Goal: Find specific page/section: Find specific page/section

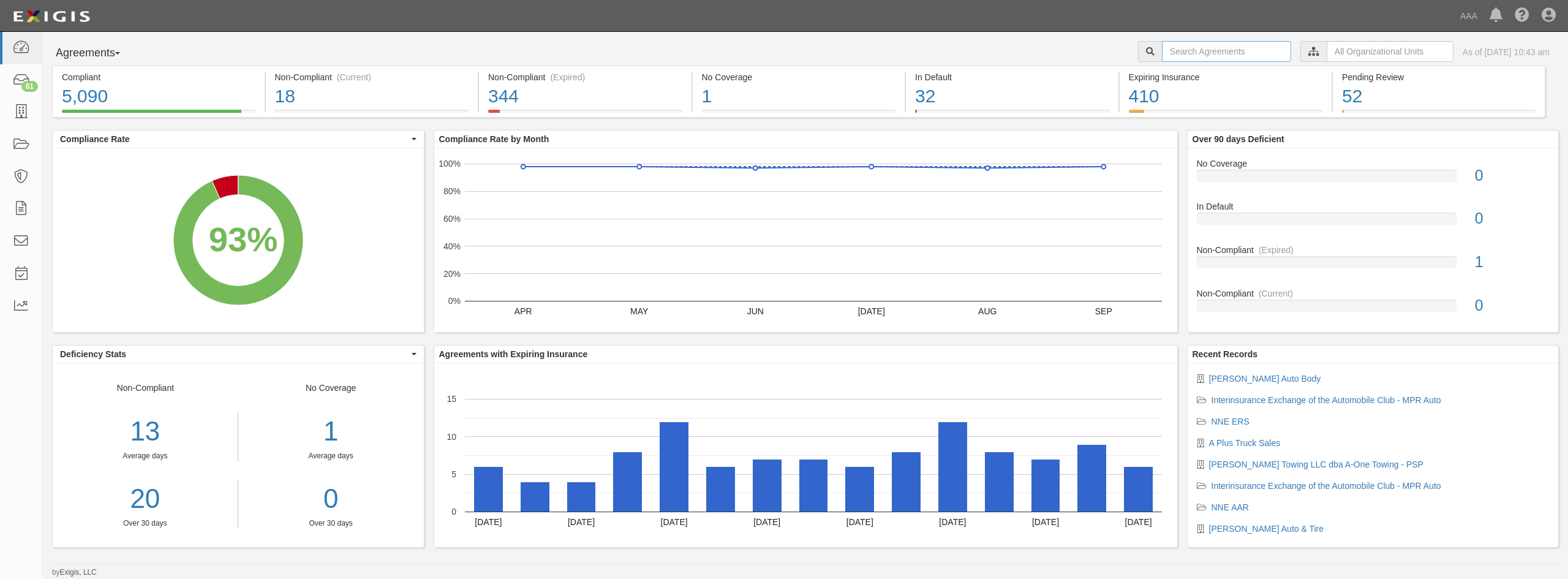
click at [1196, 55] on input "text" at bounding box center [1226, 51] width 129 height 21
type input "national wheel"
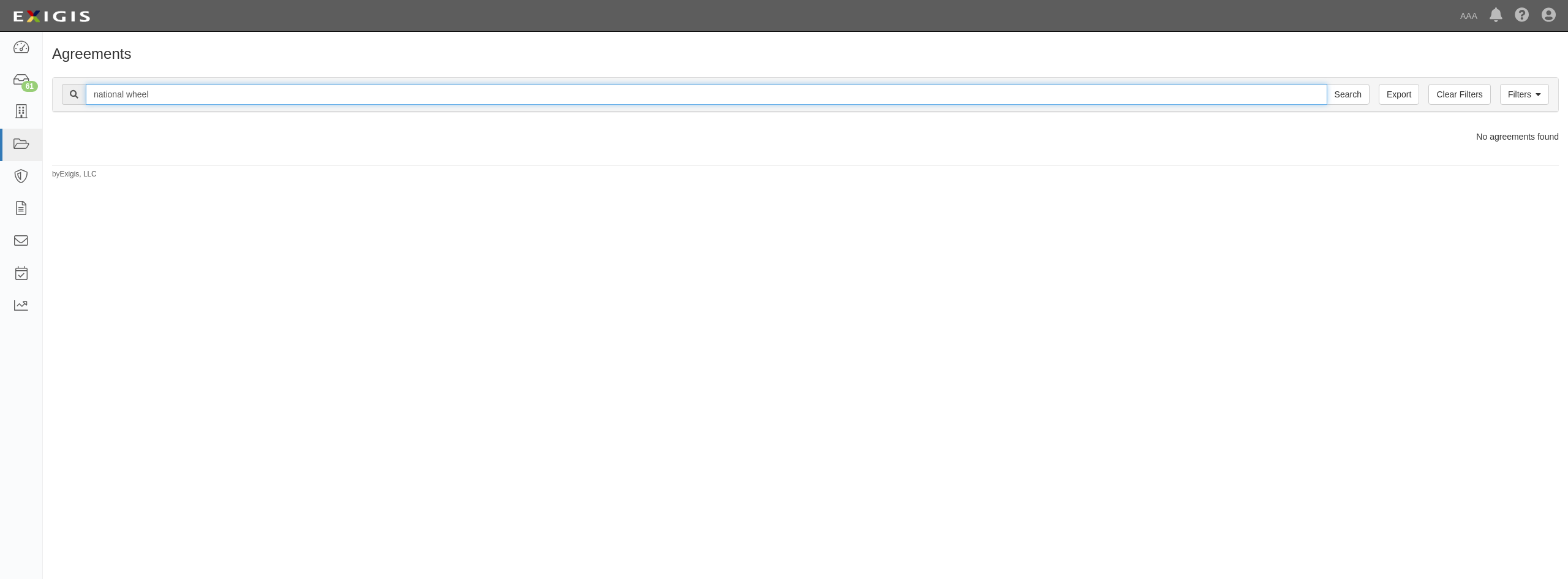
drag, startPoint x: 193, startPoint y: 97, endPoint x: 132, endPoint y: 108, distance: 62.0
click at [132, 108] on div "Filters Clear Filters Export national wheel Search Filters" at bounding box center [805, 95] width 1506 height 34
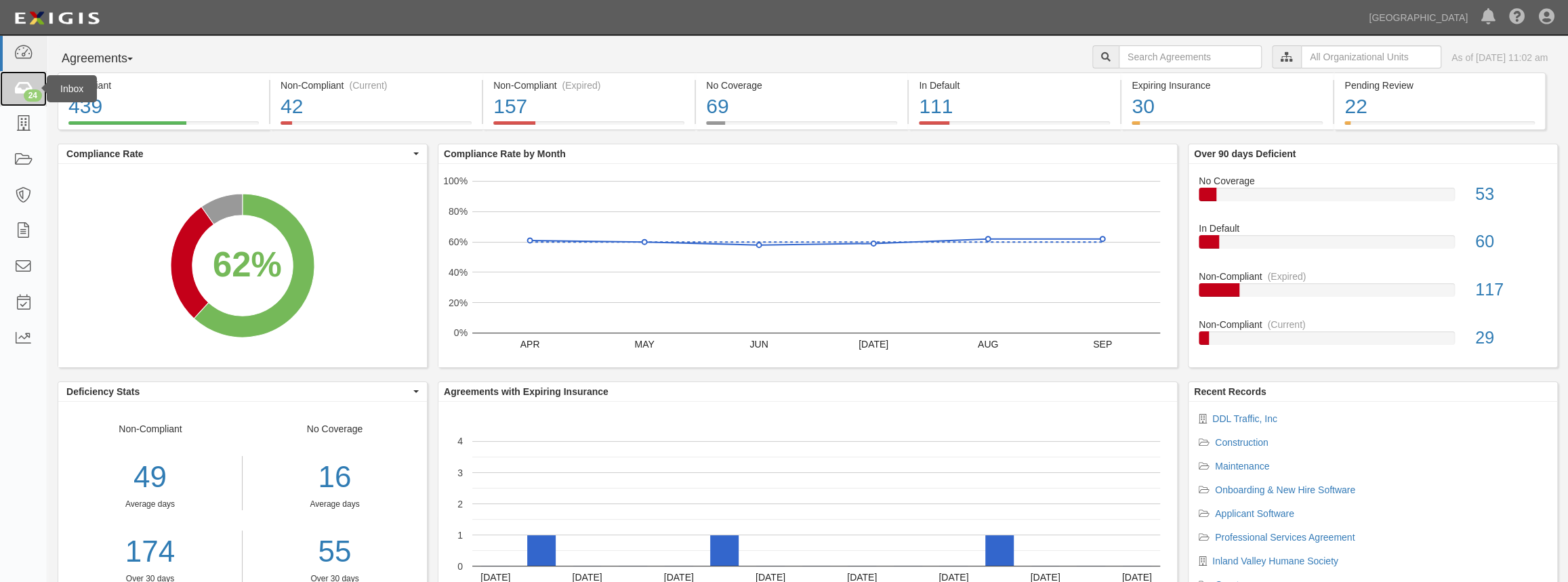
click at [19, 83] on icon at bounding box center [23, 89] width 19 height 16
